Goal: Find specific page/section: Find specific page/section

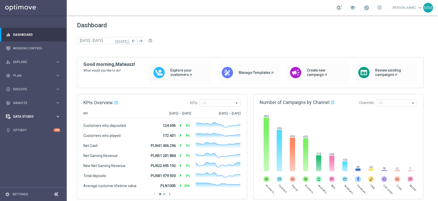
click at [37, 114] on div "Data Studio" at bounding box center [31, 116] width 50 height 5
click at [34, 107] on div "track_changes Analyze keyboard_arrow_right" at bounding box center [33, 103] width 66 height 14
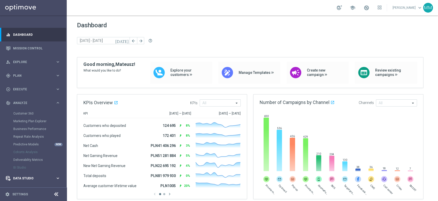
click at [33, 175] on div "Data Studio keyboard_arrow_right" at bounding box center [33, 178] width 66 height 14
click at [22, 127] on link "Attributes" at bounding box center [33, 127] width 40 height 4
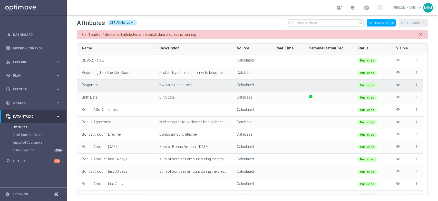
scroll to position [399, 0]
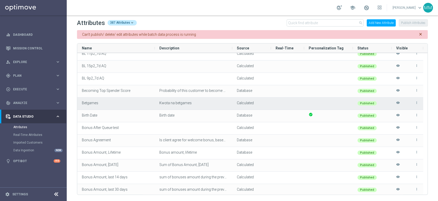
click at [416, 101] on icon "more_vert" at bounding box center [417, 103] width 4 height 4
click at [324, 104] on div at bounding box center [328, 103] width 49 height 12
click at [177, 104] on span "Kwota na betgames" at bounding box center [176, 103] width 32 height 4
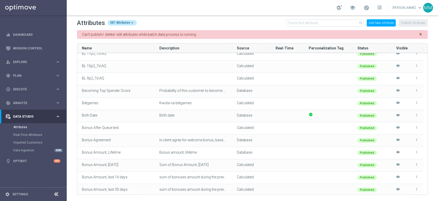
click at [132, 23] on div "387 Attributes" at bounding box center [122, 22] width 29 height 5
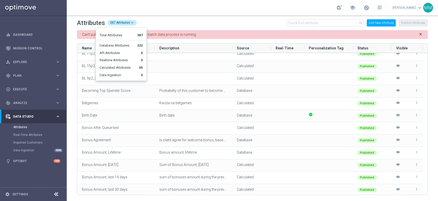
click at [129, 22] on div "387 Attributes" at bounding box center [122, 22] width 29 height 5
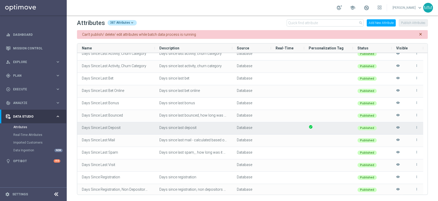
scroll to position [1141, 0]
